Goal: Information Seeking & Learning: Learn about a topic

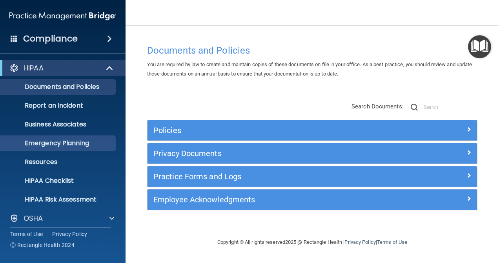
scroll to position [62, 0]
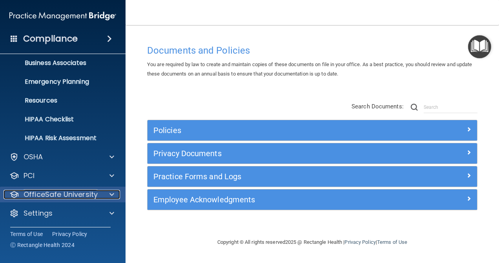
click at [40, 194] on p "OfficeSafe University" at bounding box center [61, 194] width 74 height 9
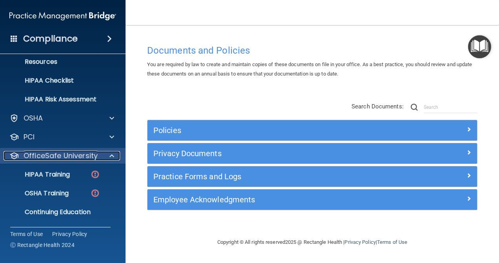
scroll to position [101, 0]
click at [38, 158] on p "OfficeSafe University" at bounding box center [61, 155] width 74 height 9
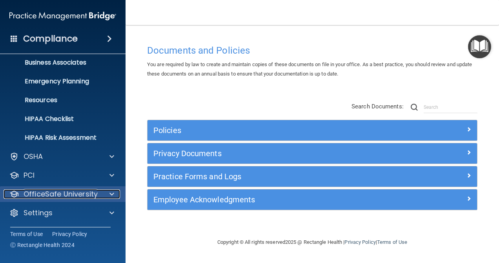
scroll to position [62, 0]
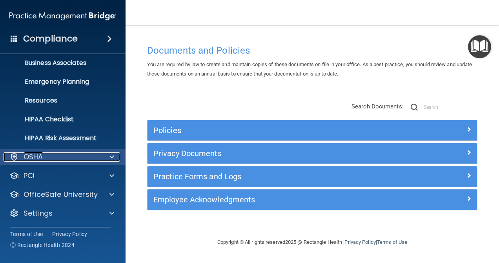
click at [37, 160] on p "OSHA" at bounding box center [34, 156] width 20 height 9
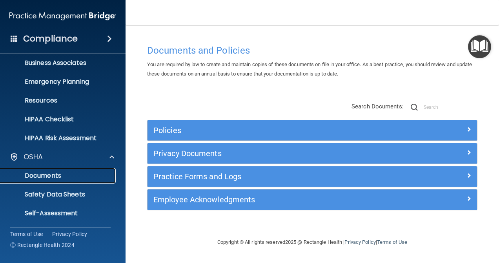
click at [34, 181] on link "Documents" at bounding box center [53, 176] width 123 height 16
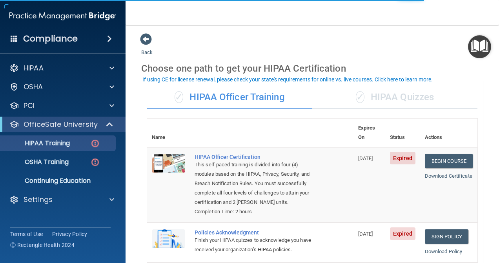
click at [399, 95] on div "✓ HIPAA Quizzes" at bounding box center [394, 98] width 165 height 24
